Goal: Register for event/course

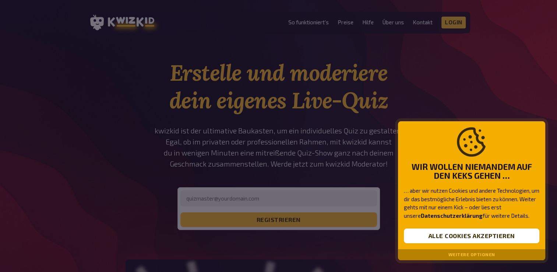
click at [464, 253] on button "Weitere Optionen" at bounding box center [471, 254] width 47 height 5
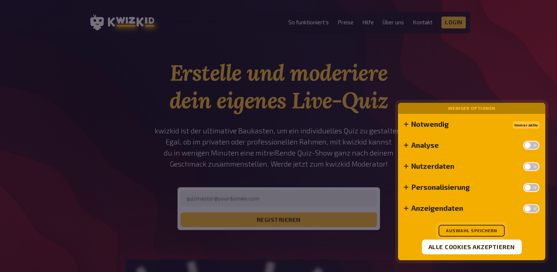
click at [480, 234] on button "Auswahl speichern" at bounding box center [471, 231] width 66 height 12
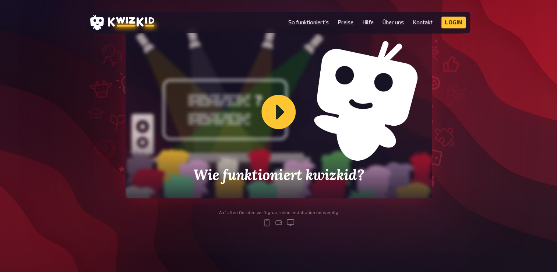
scroll to position [234, 0]
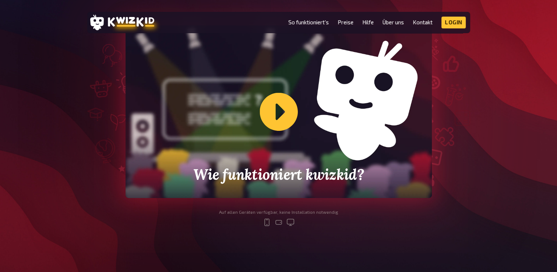
click at [302, 141] on div "Wie funktioniert kwizkid?" at bounding box center [279, 111] width 306 height 172
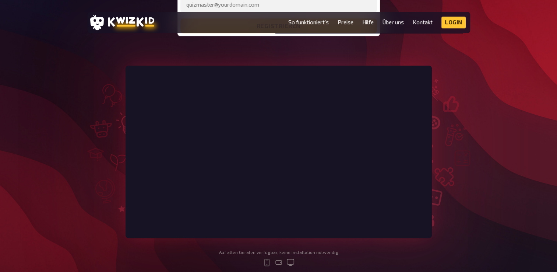
scroll to position [194, 0]
click at [507, 19] on div "Erstelle und moderiere dein eigenes Live-Quiz kwizkid ist der ultimative Baukas…" at bounding box center [278, 71] width 557 height 413
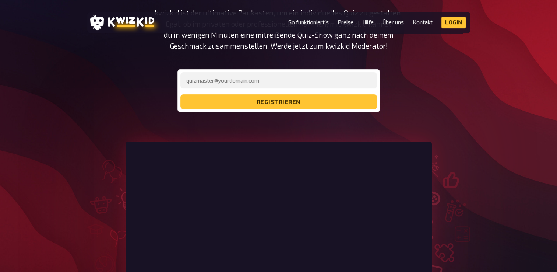
scroll to position [0, 0]
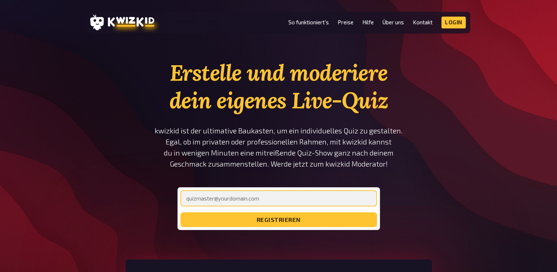
click at [269, 195] on input "email" at bounding box center [278, 198] width 197 height 16
type input "[EMAIL_ADDRESS][DOMAIN_NAME]"
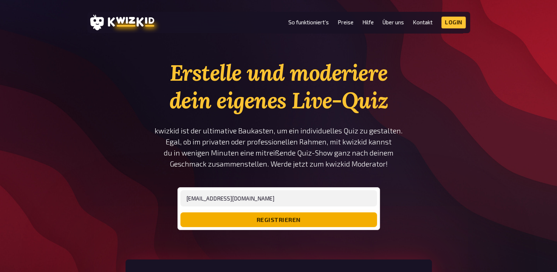
click at [278, 218] on button "registrieren" at bounding box center [278, 219] width 197 height 15
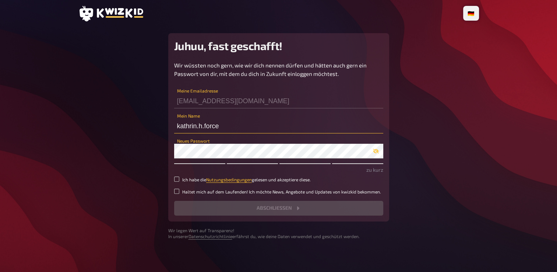
click at [204, 126] on input "kathrin.h.force" at bounding box center [278, 126] width 209 height 15
type input "kathrin.force"
click at [176, 182] on label "Ich habe die Nutzungsbedingungen gelesen und akzeptiere diese." at bounding box center [278, 179] width 209 height 6
click at [176, 182] on input "Ich habe die Nutzungsbedingungen gelesen und akzeptiere diese." at bounding box center [176, 178] width 5 height 5
checkbox input "true"
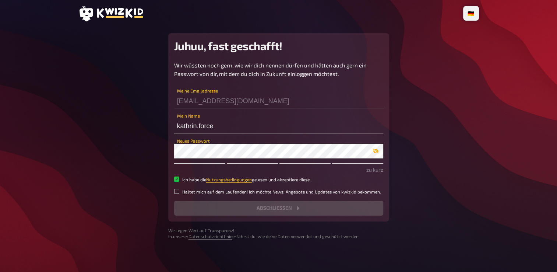
click at [374, 149] on icon "button" at bounding box center [376, 151] width 6 height 5
click at [374, 149] on icon "button" at bounding box center [376, 151] width 6 height 6
click at [374, 149] on icon "button" at bounding box center [376, 151] width 6 height 5
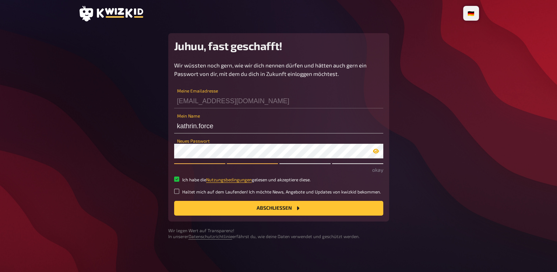
click at [244, 221] on div "Juhuu, fast geschafft! Wir wüssten noch gern, wie wir dich nennen dürfen und hä…" at bounding box center [278, 127] width 221 height 188
click at [248, 210] on button "Abschließen" at bounding box center [278, 208] width 209 height 15
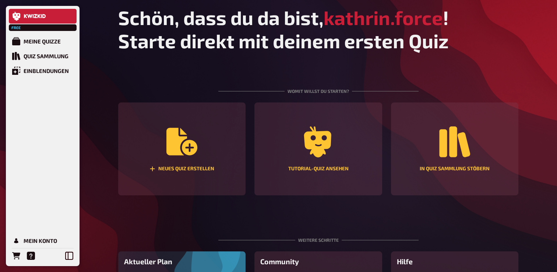
click at [527, 73] on div "Free Meine Quizze Quiz Sammlung Einblendungen Mein Konto Schön, dass du da bist…" at bounding box center [278, 178] width 557 height 356
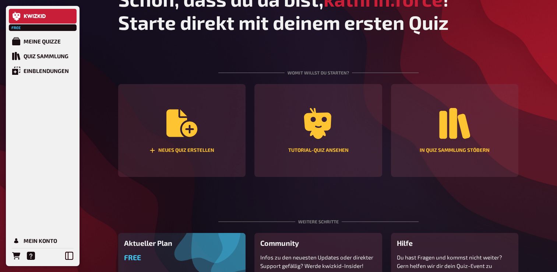
scroll to position [16, 0]
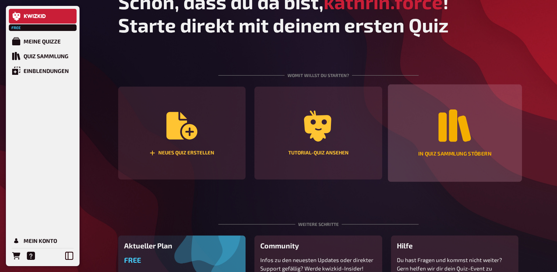
click at [462, 108] on div "In Quiz Sammlung stöbern" at bounding box center [455, 133] width 134 height 98
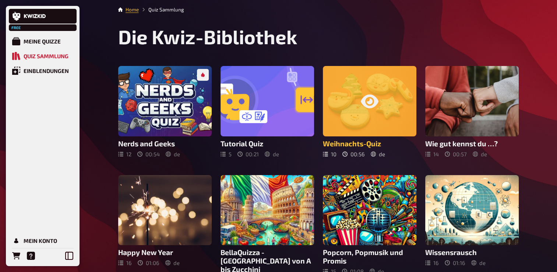
scroll to position [24, 0]
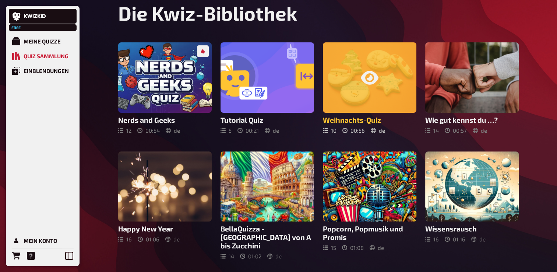
click at [326, 91] on div at bounding box center [370, 77] width 94 height 70
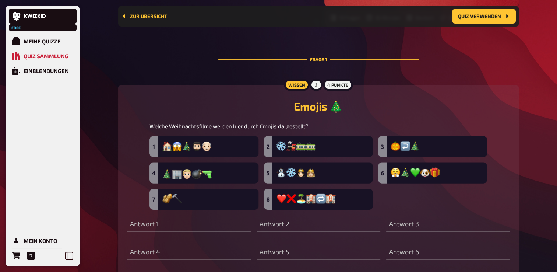
scroll to position [188, 0]
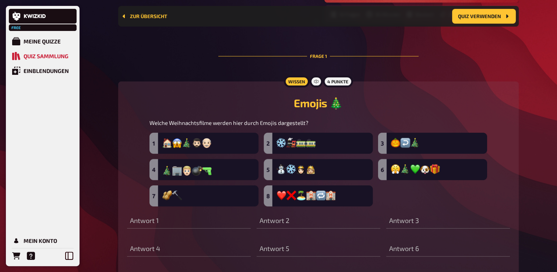
click at [169, 90] on div "Wissen 4 Punkte Emojis 🎄 Welche Weihnachtsfilme werden hier durch Emojis darges…" at bounding box center [318, 186] width 401 height 211
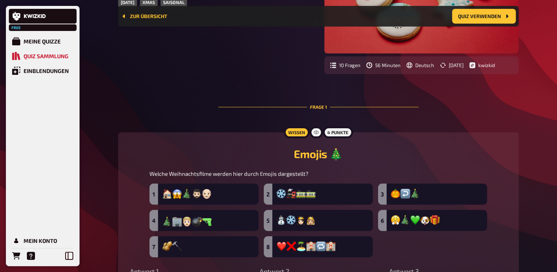
scroll to position [0, 0]
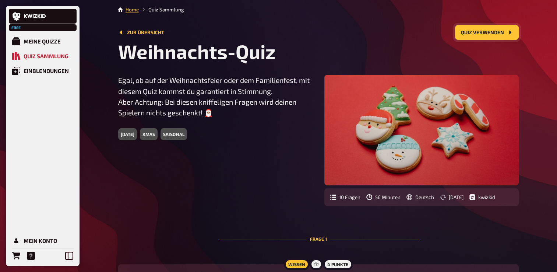
click at [490, 36] on button "Quiz verwenden" at bounding box center [487, 32] width 64 height 15
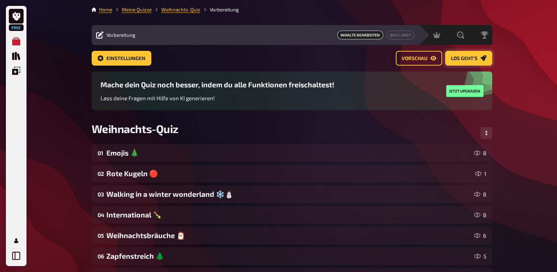
click at [459, 56] on span "Los geht's" at bounding box center [464, 58] width 27 height 5
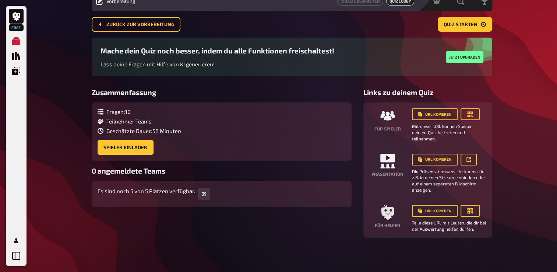
scroll to position [35, 0]
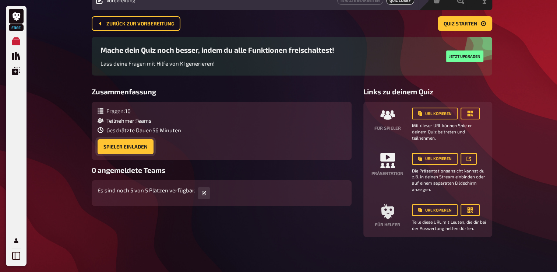
click at [137, 150] on button "Spieler einladen" at bounding box center [126, 146] width 56 height 15
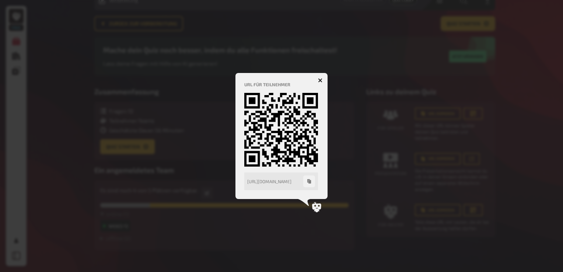
click at [354, 142] on div at bounding box center [281, 136] width 563 height 272
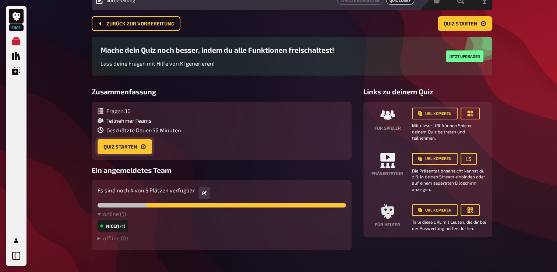
click at [133, 145] on button "Quiz starten" at bounding box center [125, 146] width 54 height 15
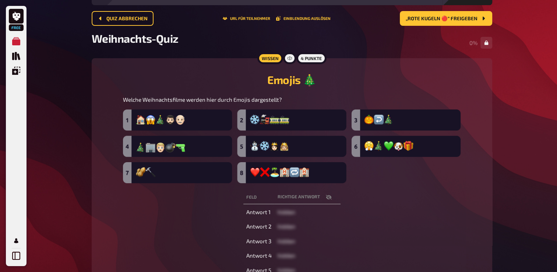
scroll to position [46, 0]
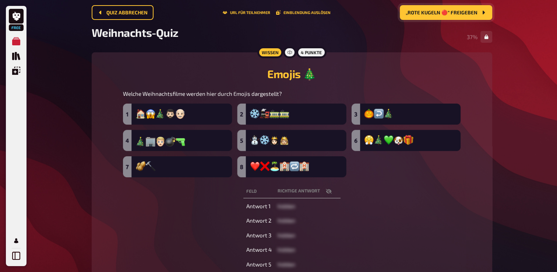
click at [451, 14] on span "„Rote Kugeln 🔴“ freigeben" at bounding box center [442, 12] width 72 height 5
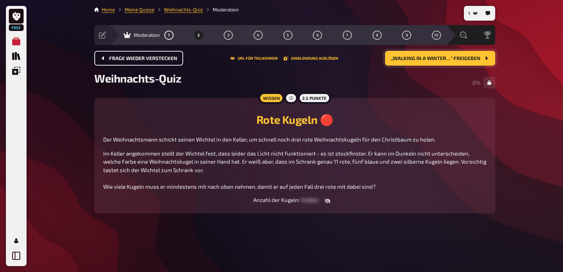
click at [170, 57] on span "Frage wieder verstecken" at bounding box center [143, 58] width 68 height 5
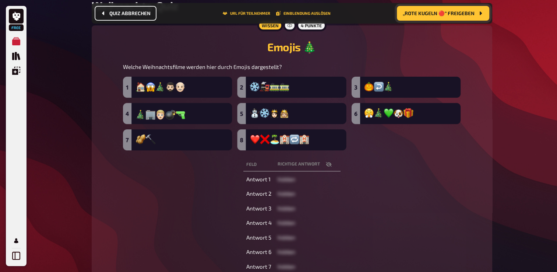
scroll to position [81, 0]
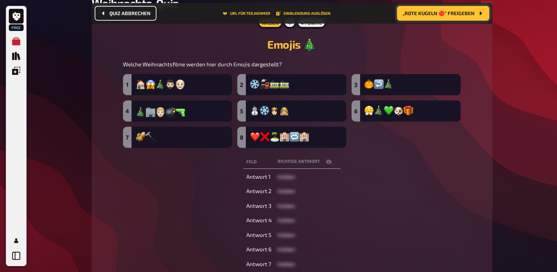
click at [330, 164] on icon "button" at bounding box center [329, 162] width 6 height 6
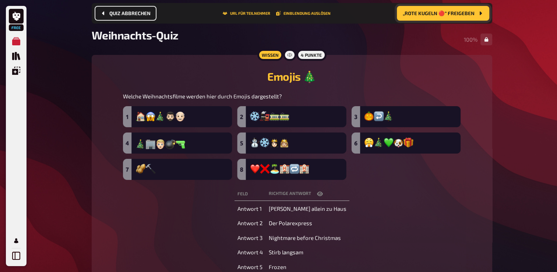
scroll to position [39, 0]
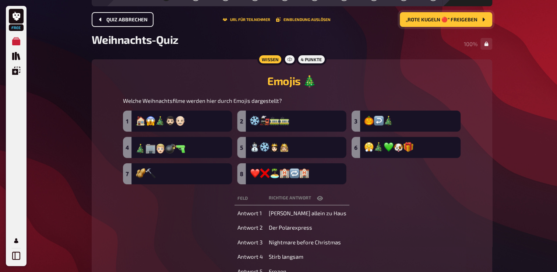
click at [482, 18] on icon "„Rote Kugeln 🔴“ freigeben" at bounding box center [483, 20] width 2 height 4
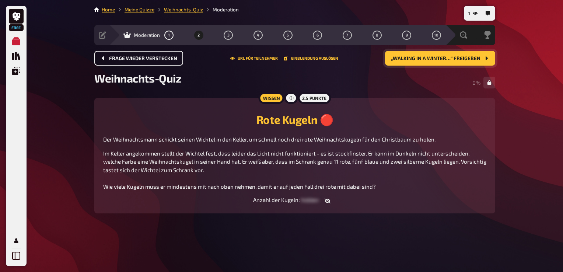
click at [326, 197] on button "button" at bounding box center [327, 200] width 18 height 7
click at [324, 199] on button "button" at bounding box center [322, 200] width 18 height 7
click at [9, 14] on link at bounding box center [16, 16] width 15 height 15
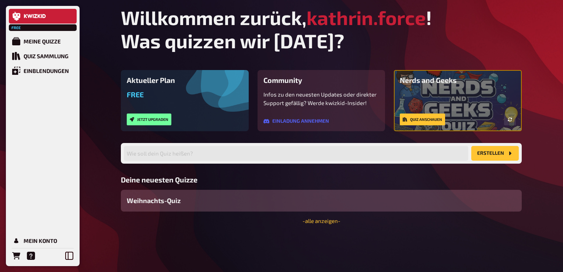
click at [41, 15] on icon at bounding box center [41, 16] width 1 height 4
click at [60, 232] on div "Meine Quizze Quiz Sammlung Einblendungen Mein Konto" at bounding box center [43, 148] width 68 height 229
click at [59, 238] on link "Mein Konto" at bounding box center [43, 240] width 68 height 15
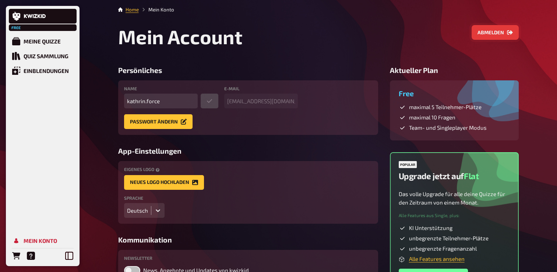
click at [490, 27] on button "Abmelden" at bounding box center [495, 32] width 47 height 15
